Goal: Task Accomplishment & Management: Use online tool/utility

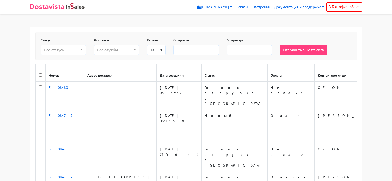
select select
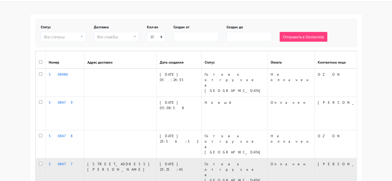
scroll to position [26, 0]
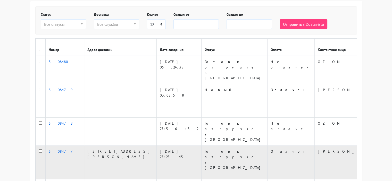
click at [40, 149] on input "checkbox" at bounding box center [40, 150] width 3 height 3
checkbox input "true"
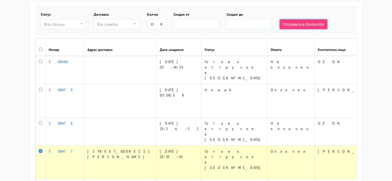
click at [303, 24] on button "Отправить в Dostavista" at bounding box center [304, 24] width 48 height 10
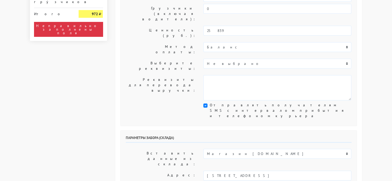
scroll to position [103, 0]
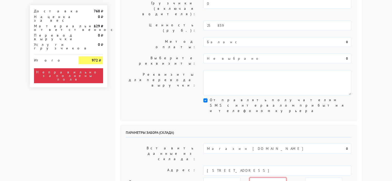
click at [279, 178] on select "00:00 00:30 01:00 01:30 02:00 02:30 03:00 03:30 04:00 04:30 05:00 05:30 06:00 0…" at bounding box center [267, 183] width 37 height 10
select select "12:00"
click at [249, 178] on select "00:00 00:30 01:00 01:30 02:00 02:30 03:00 03:30 04:00 04:30 05:00 05:30 06:00 0…" at bounding box center [267, 183] width 37 height 10
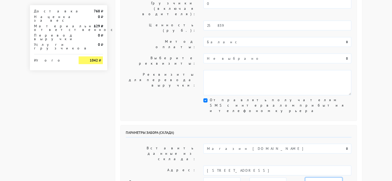
click at [325, 178] on select "00:00 00:30 01:00 01:30 02:00 02:30 03:00 03:30 04:00 04:30 05:00 05:30 06:00 0…" at bounding box center [323, 183] width 37 height 10
select select "14:00"
click at [305, 178] on select "00:00 00:30 01:00 01:30 02:00 02:30 03:00 03:30 04:00 04:30 05:00 05:30 06:00 0…" at bounding box center [323, 183] width 37 height 10
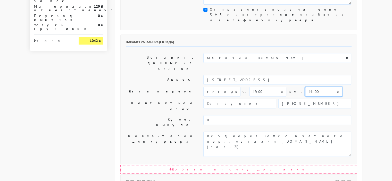
scroll to position [206, 0]
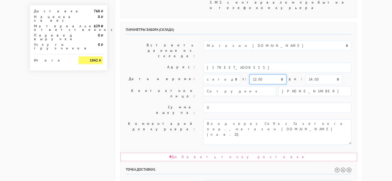
click at [279, 74] on select "00:00 00:30 01:00 01:30 02:00 02:30 03:00 03:30 04:00 04:30 05:00 05:30 06:00 0…" at bounding box center [267, 79] width 37 height 10
click at [249, 74] on select "00:00 00:30 01:00 01:30 02:00 02:30 03:00 03:30 04:00 04:30 05:00 05:30 06:00 0…" at bounding box center [267, 79] width 37 height 10
click at [279, 74] on select "00:00 00:30 01:00 01:30 02:00 02:30 03:00 03:30 04:00 04:30 05:00 05:30 06:00 0…" at bounding box center [267, 79] width 37 height 10
select select "12:00"
click at [249, 74] on select "00:00 00:30 01:00 01:30 02:00 02:30 03:00 03:30 04:00 04:30 05:00 05:30 06:00 0…" at bounding box center [267, 79] width 37 height 10
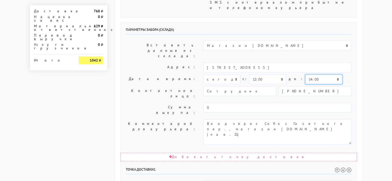
click at [325, 74] on select "00:00 00:30 01:00 01:30 02:00 02:30 03:00 03:30 04:00 04:30 05:00 05:30 06:00 0…" at bounding box center [323, 79] width 37 height 10
click at [305, 74] on select "00:00 00:30 01:00 01:30 02:00 02:30 03:00 03:30 04:00 04:30 05:00 05:30 06:00 0…" at bounding box center [323, 79] width 37 height 10
click at [326, 74] on select "00:00 00:30 01:00 01:30 02:00 02:30 03:00 03:30 04:00 04:30 05:00 05:30 06:00 0…" at bounding box center [323, 79] width 37 height 10
select select "14:00"
click at [305, 74] on select "00:00 00:30 01:00 01:30 02:00 02:30 03:00 03:30 04:00 04:30 05:00 05:30 06:00 0…" at bounding box center [323, 79] width 37 height 10
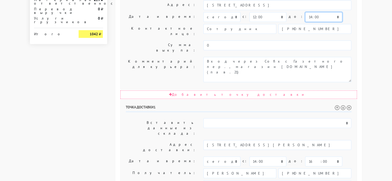
scroll to position [293, 0]
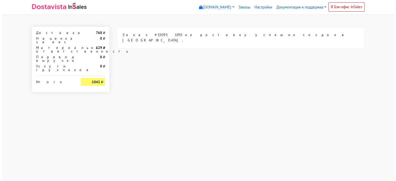
scroll to position [0, 0]
